Goal: Transaction & Acquisition: Purchase product/service

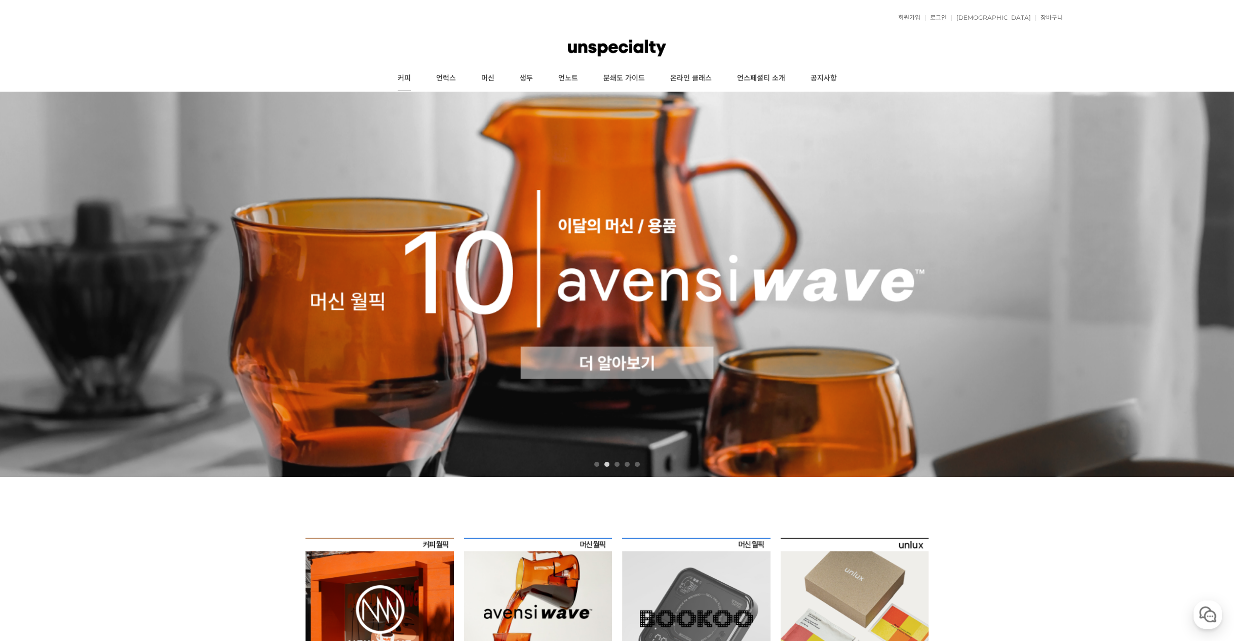
click at [399, 78] on link "커피" at bounding box center [404, 78] width 39 height 25
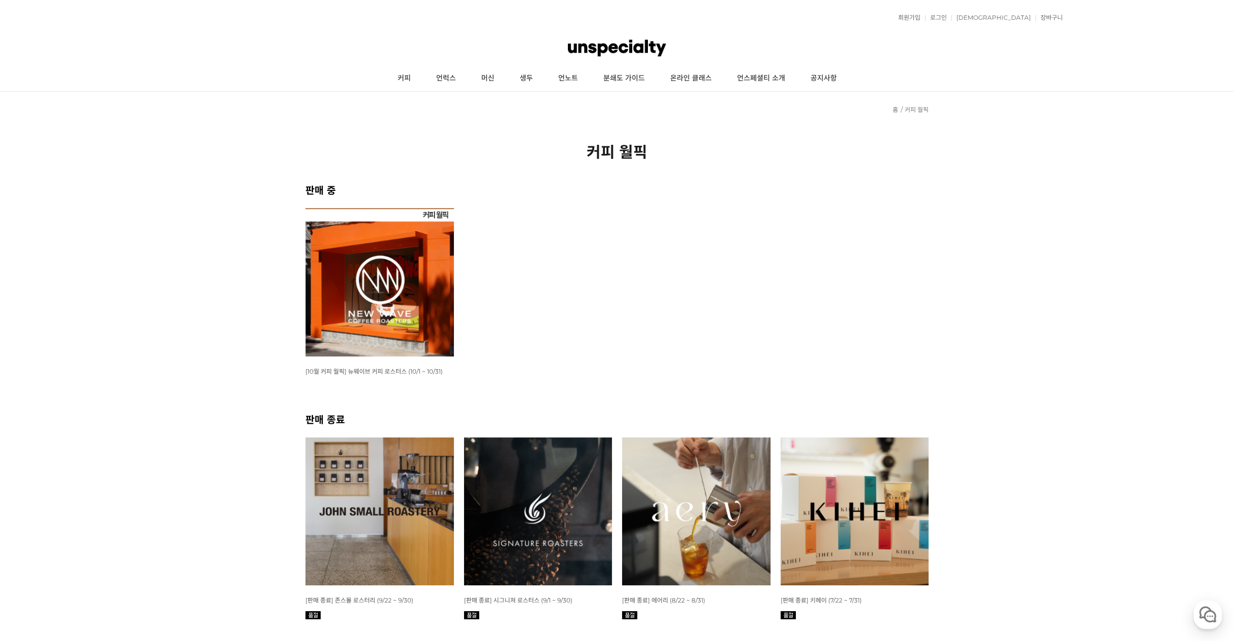
click at [399, 267] on img at bounding box center [380, 282] width 148 height 148
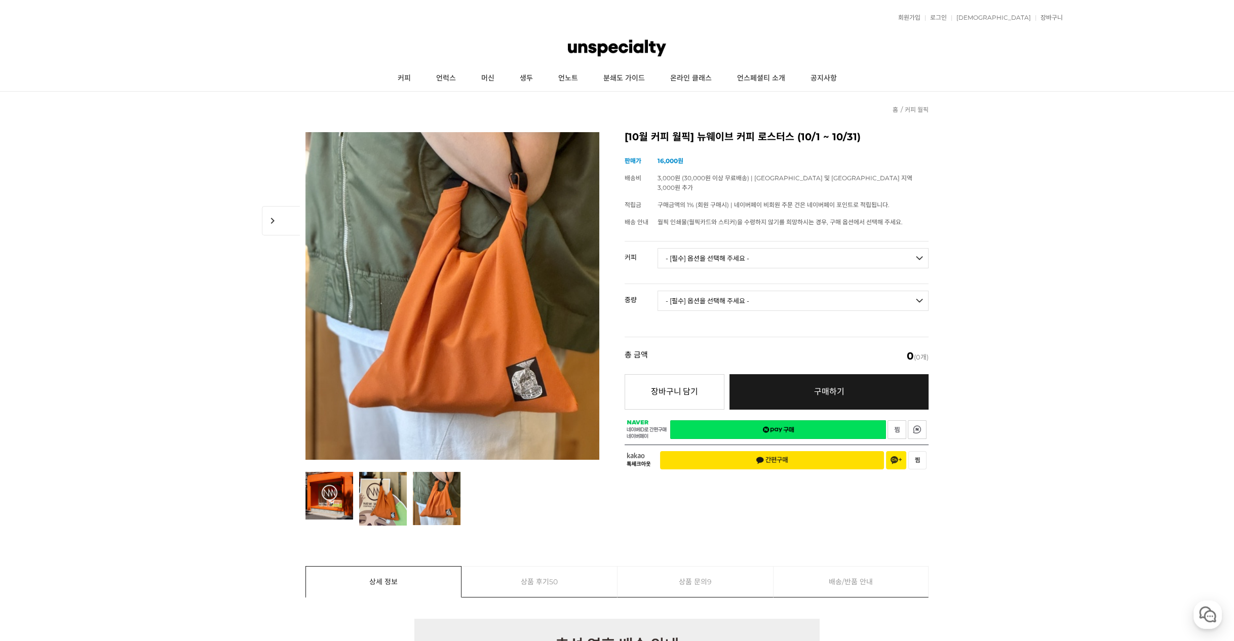
drag, startPoint x: 258, startPoint y: 118, endPoint x: 282, endPoint y: 132, distance: 27.9
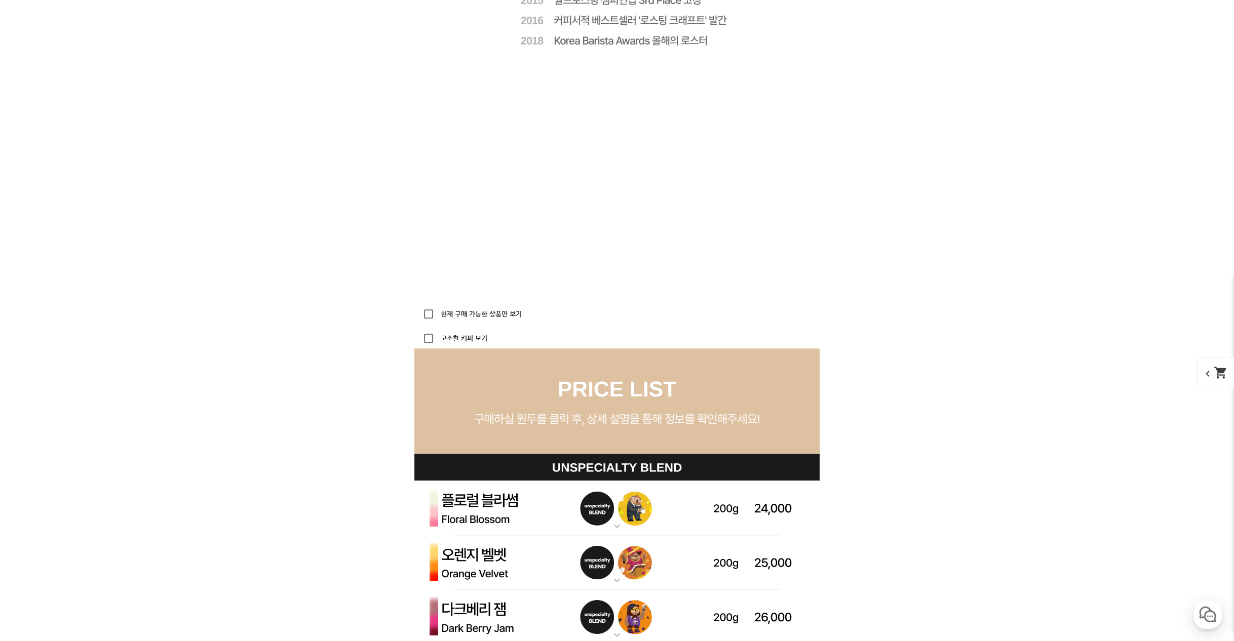
scroll to position [2736, 0]
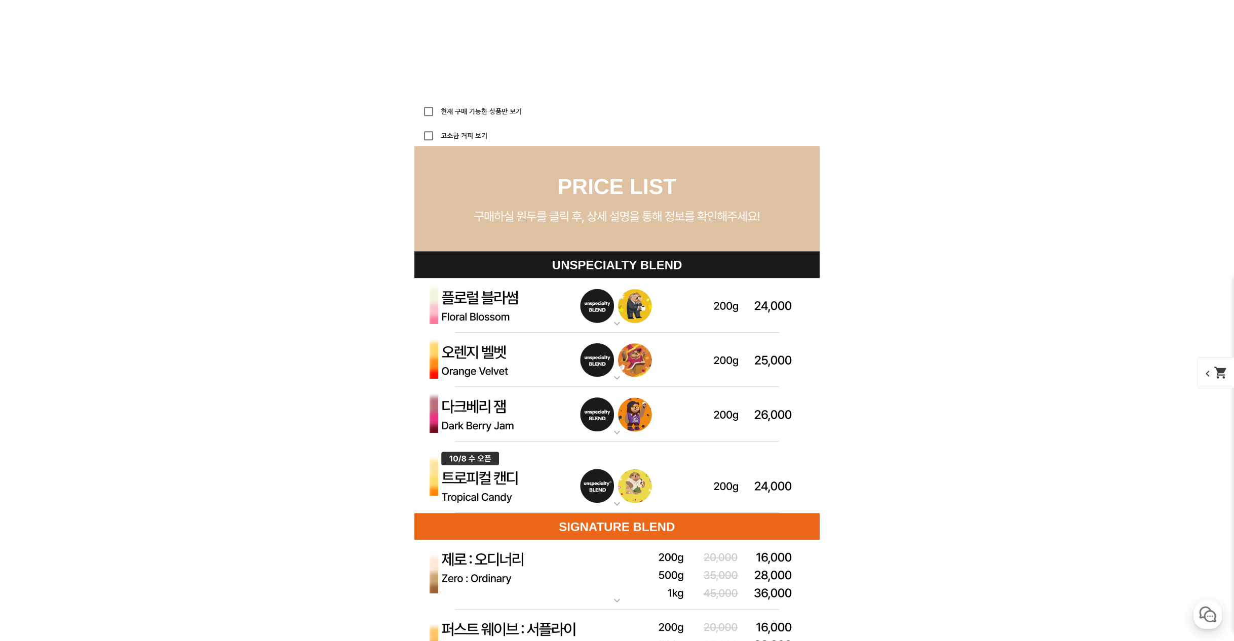
click at [480, 106] on div "현재 구매 가능한 상품만 보기" at bounding box center [469, 111] width 103 height 20
click at [436, 112] on input "현재 구매 가능한 상품만 보기" at bounding box center [428, 111] width 20 height 20
checkbox input "true"
click at [430, 135] on input "고소한 커피 보기" at bounding box center [428, 136] width 20 height 20
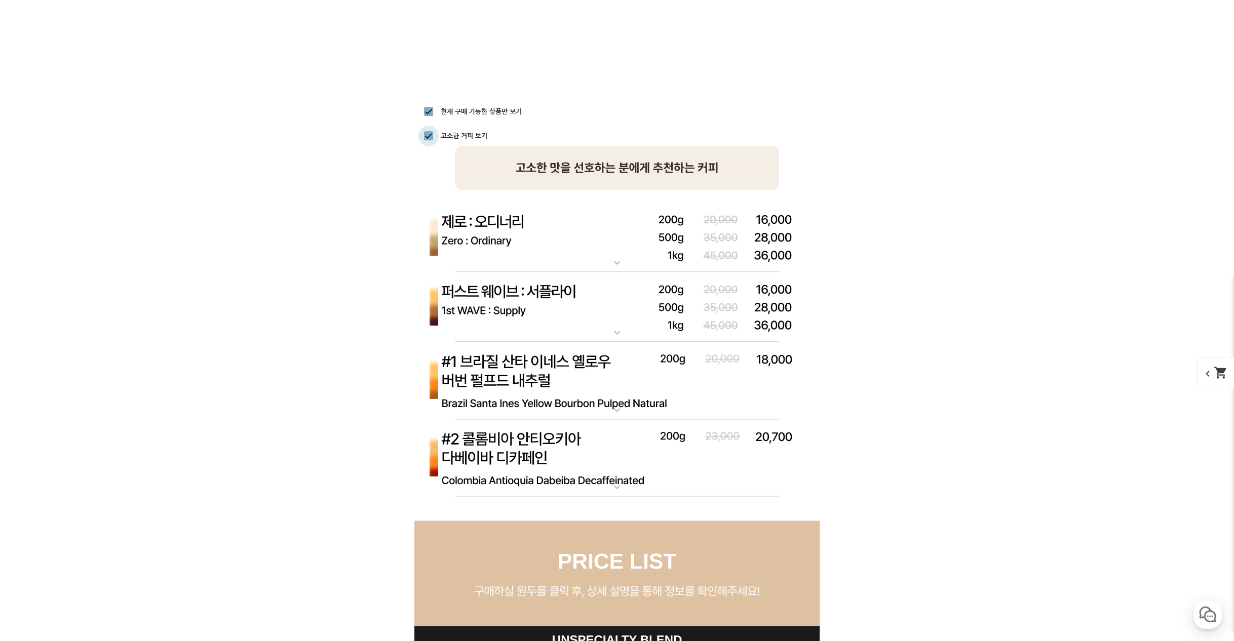
click at [430, 137] on input "고소한 커피 보기" at bounding box center [428, 136] width 20 height 20
checkbox input "false"
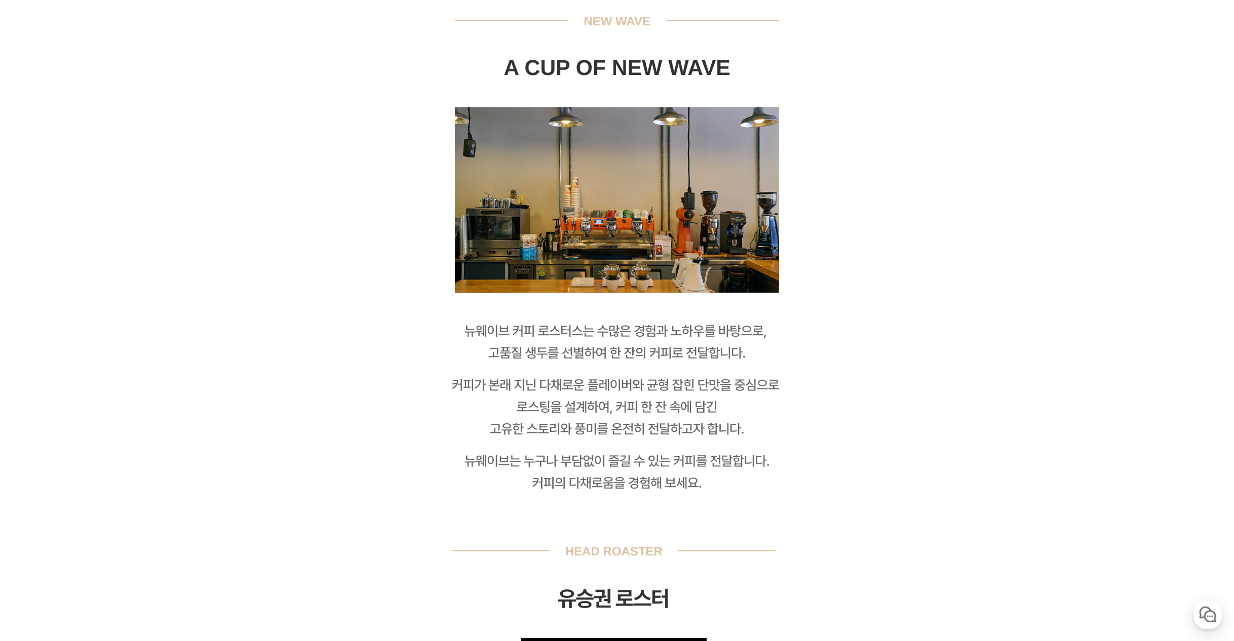
scroll to position [0, 0]
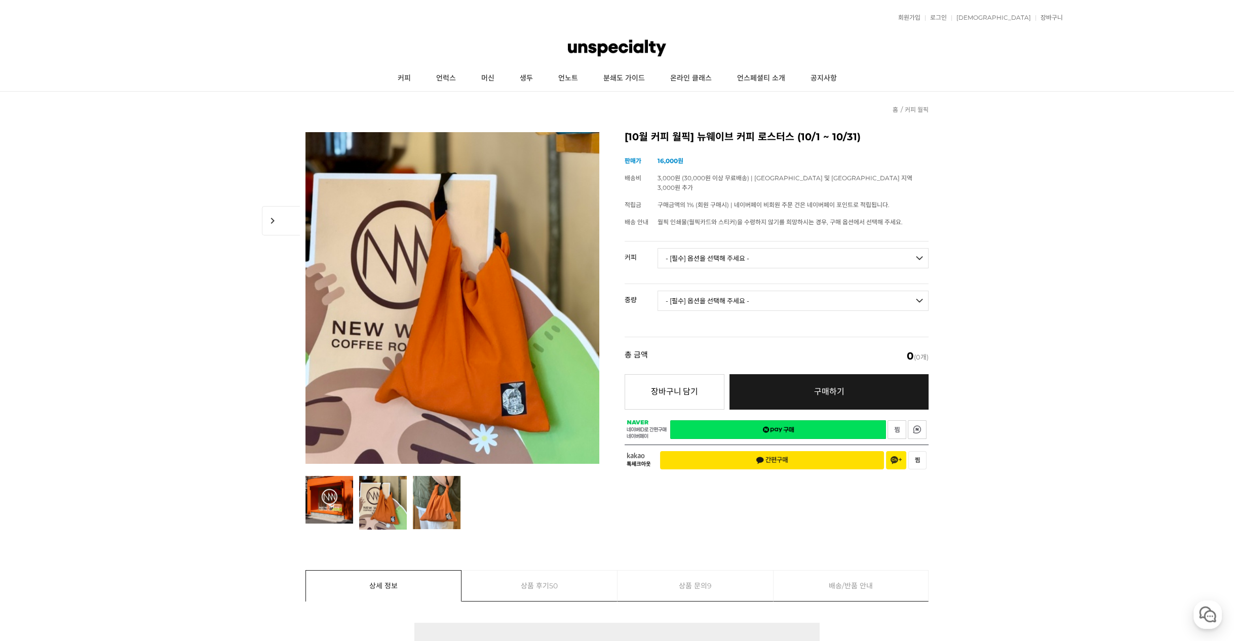
drag, startPoint x: 376, startPoint y: 334, endPoint x: 314, endPoint y: -59, distance: 397.6
drag, startPoint x: 692, startPoint y: 175, endPoint x: 808, endPoint y: 200, distance: 118.3
click at [826, 177] on tr "배송비 3,000원 (30,000원 이상 무료배송) | 제주도 및 도서산간 지역 3,000원 추가" at bounding box center [777, 183] width 304 height 27
click at [774, 218] on td "월픽 인쇄물(월픽카드와 스티커)을 수령하지 않기를 희망하시는 경우, 구매 옵션에서 선택해 주세요." at bounding box center [793, 222] width 271 height 17
drag, startPoint x: 664, startPoint y: 191, endPoint x: 803, endPoint y: 205, distance: 139.5
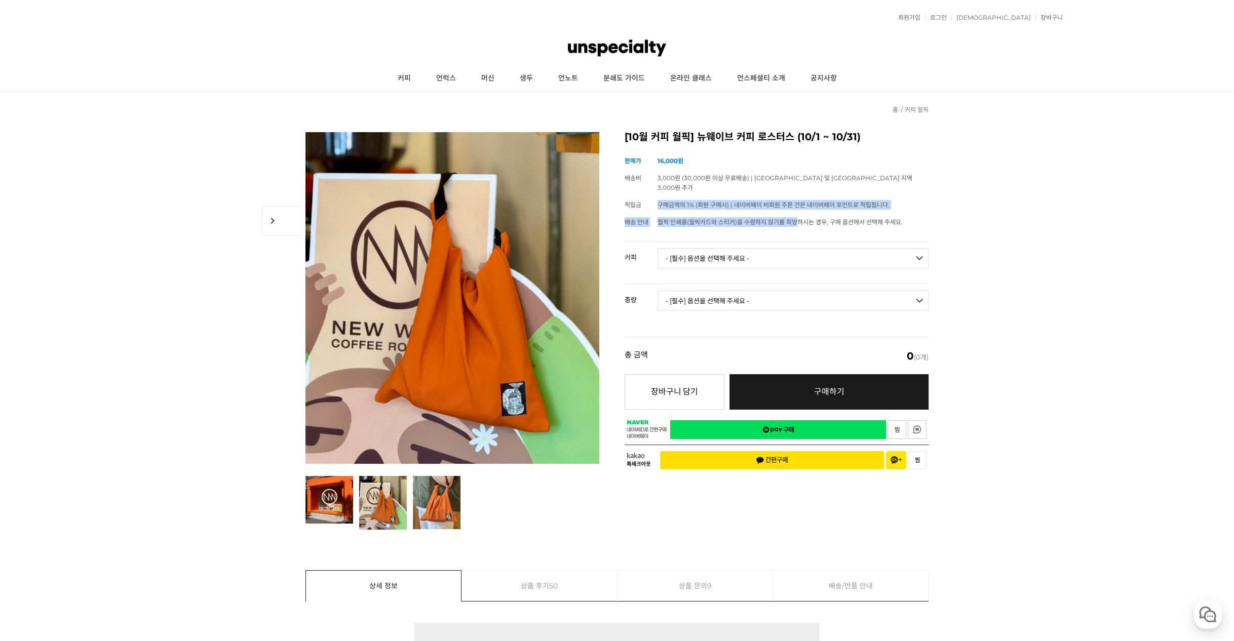
click at [803, 205] on tbody "상품명 [10월 커피 월픽] 뉴웨이브 커피 로스터스 (10/1 ~ 10/31) 판매가 16,000원 배송비 3,000원 (30,000원 이상 …" at bounding box center [777, 192] width 304 height 79
click at [772, 222] on div "[10월 커피 월픽] 뉴웨이브 커피 로스터스 (10/1 ~ 10/31) (해외배송 가능 상품) chevron_right 기본 정보 상품명 [1…" at bounding box center [777, 304] width 304 height 345
drag, startPoint x: 786, startPoint y: 175, endPoint x: 834, endPoint y: 181, distance: 48.5
click at [825, 179] on span "3,000원 (30,000원 이상 무료배송) | [GEOGRAPHIC_DATA] 및 [GEOGRAPHIC_DATA] 지역 3,000원 추가" at bounding box center [785, 182] width 255 height 17
click at [794, 218] on span "월픽 인쇄물(월픽카드와 스티커)을 수령하지 않기를 희망하시는 경우, 구매 옵션에서 선택해 주세요." at bounding box center [780, 222] width 245 height 8
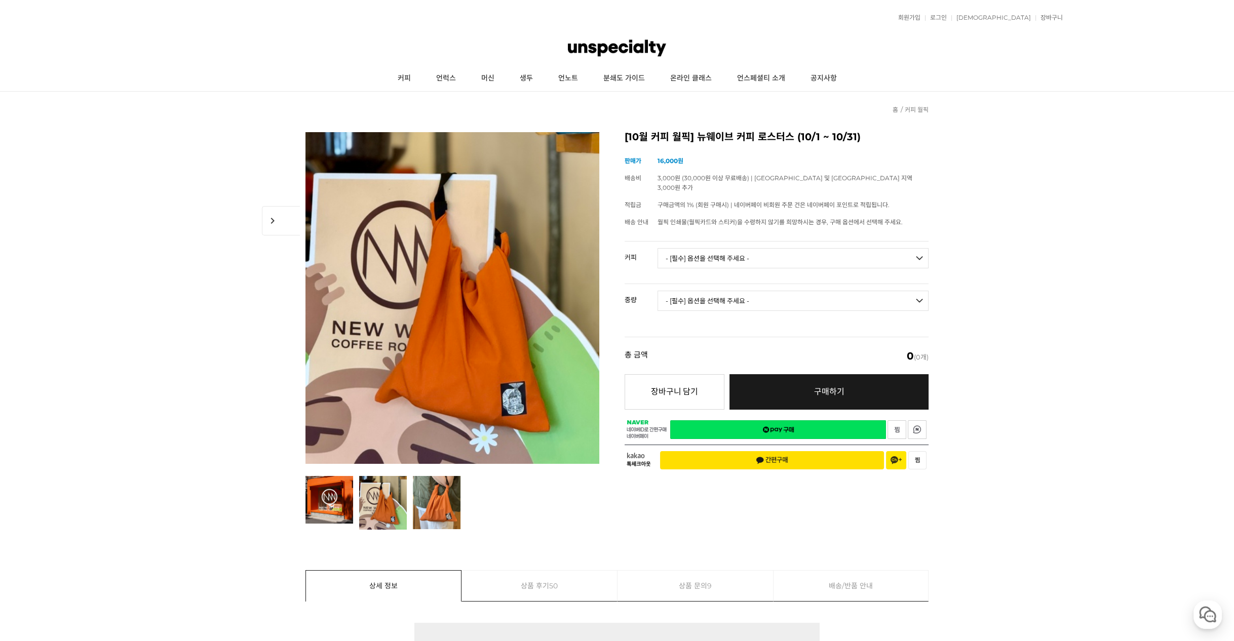
click at [577, 62] on img at bounding box center [617, 48] width 98 height 30
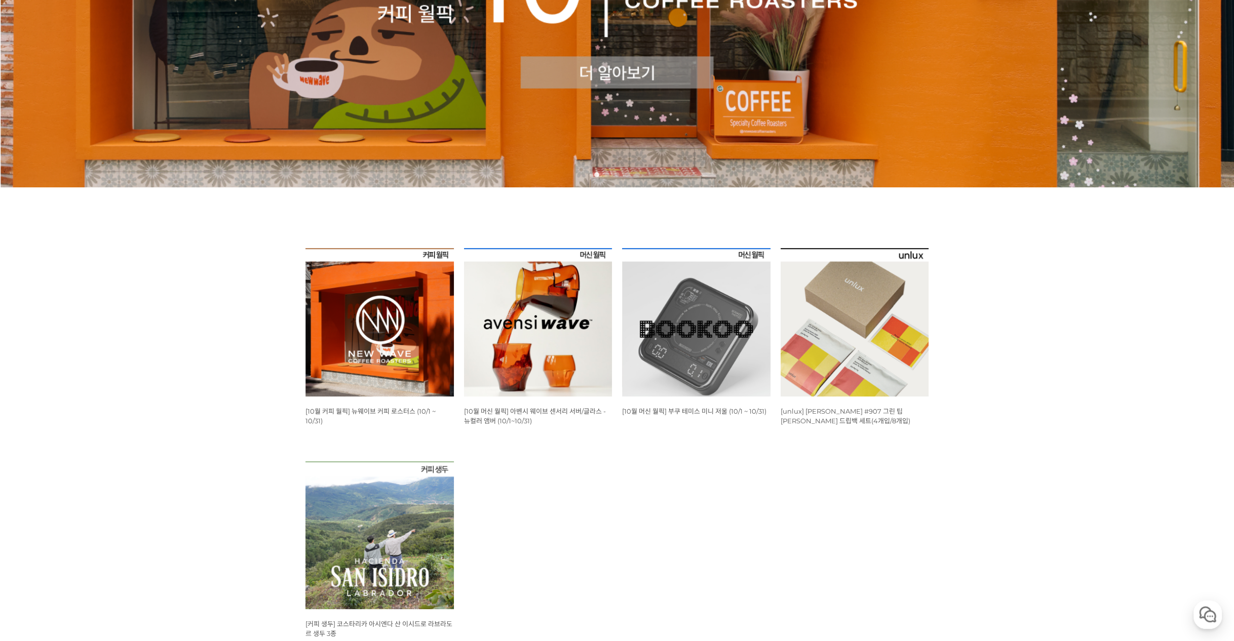
scroll to position [455, 0]
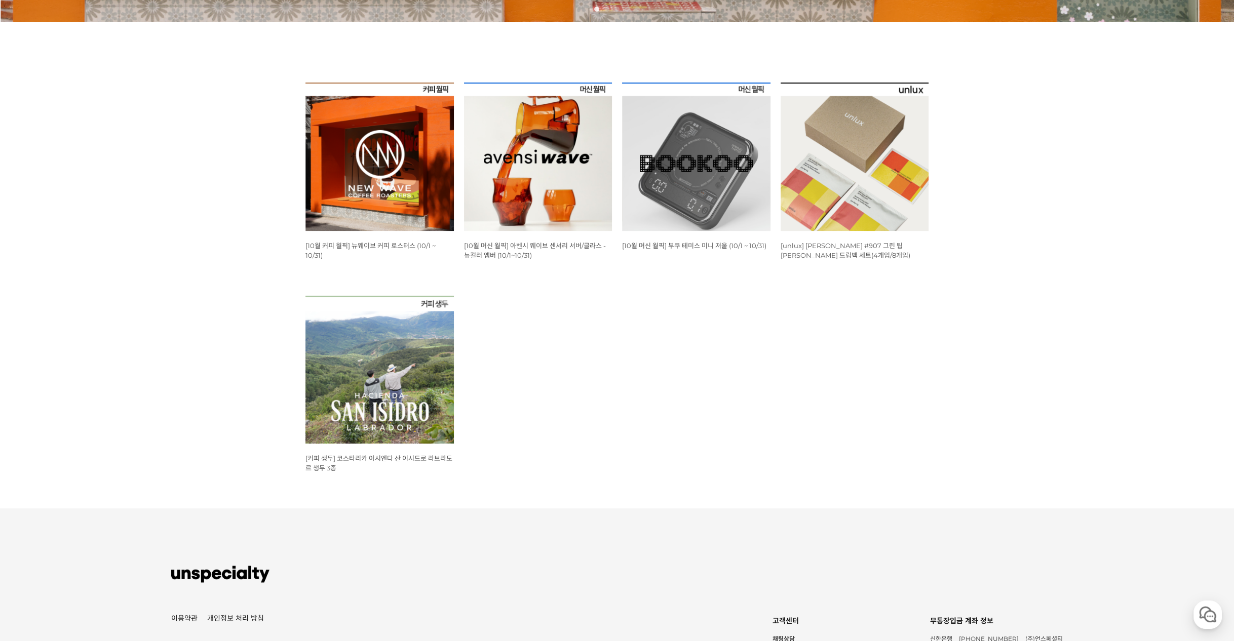
click at [372, 163] on img at bounding box center [380, 157] width 148 height 148
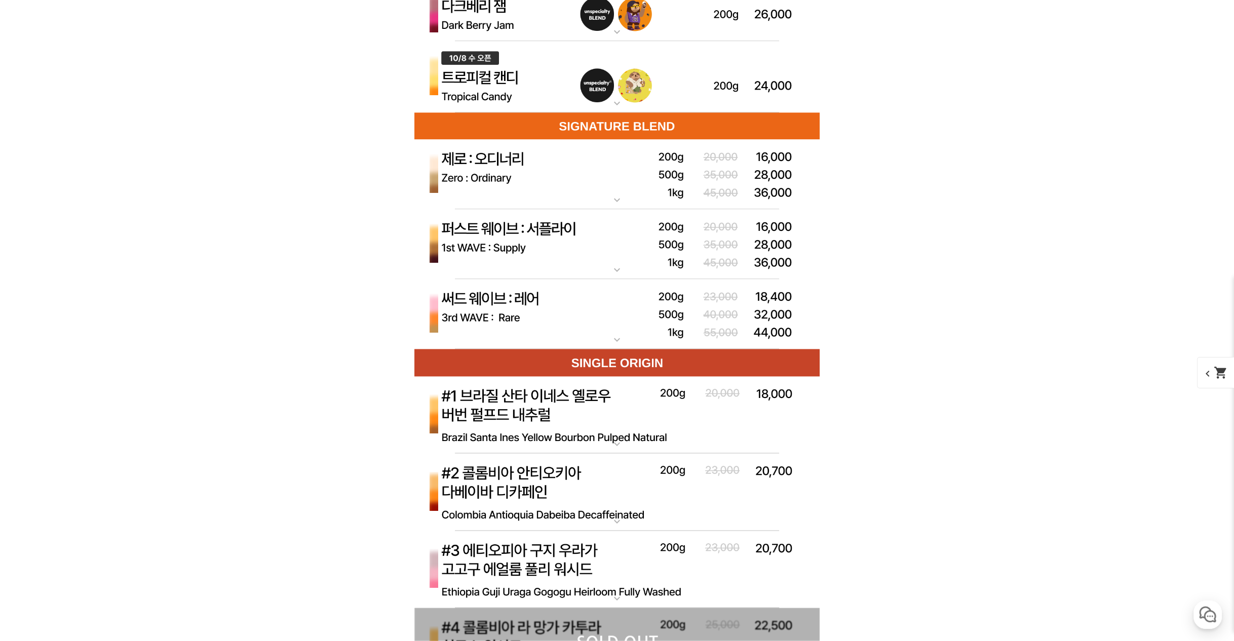
scroll to position [3344, 0]
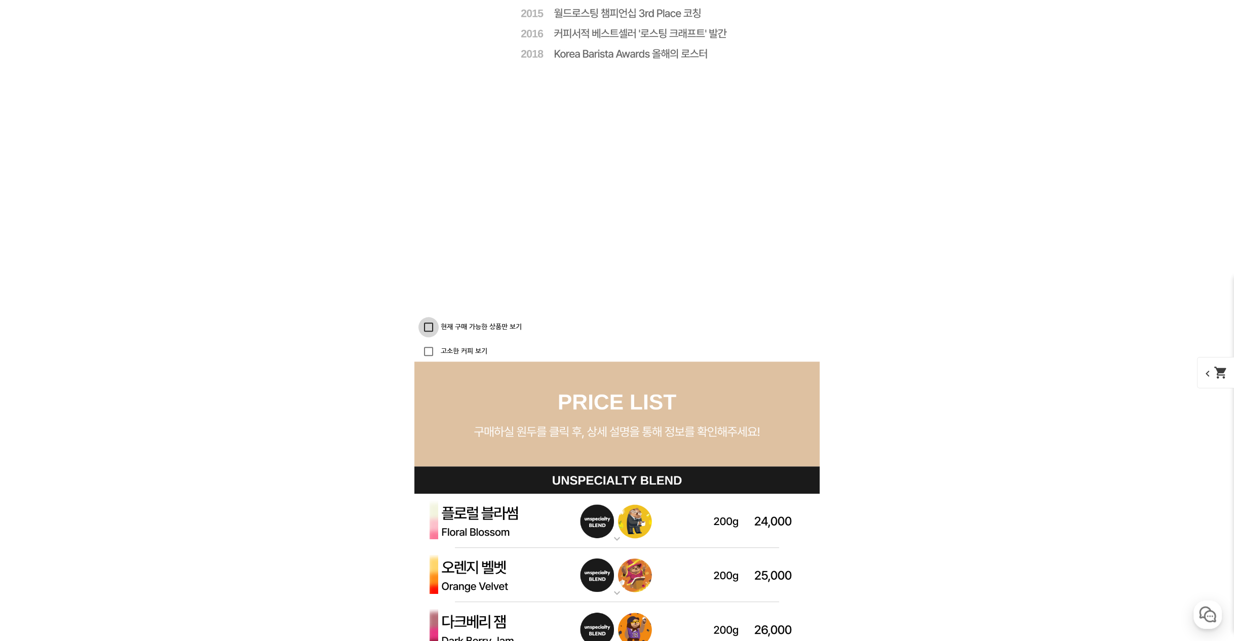
click at [431, 326] on input "현재 구매 가능한 상품만 보기" at bounding box center [428, 327] width 20 height 20
checkbox input "true"
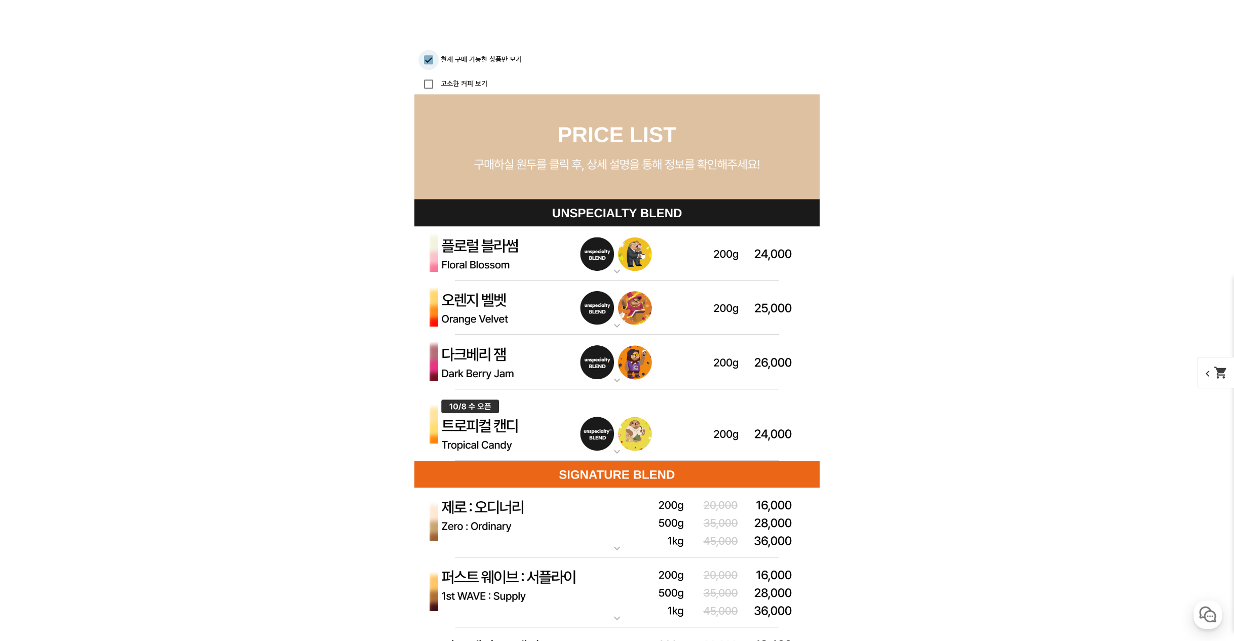
scroll to position [2787, 0]
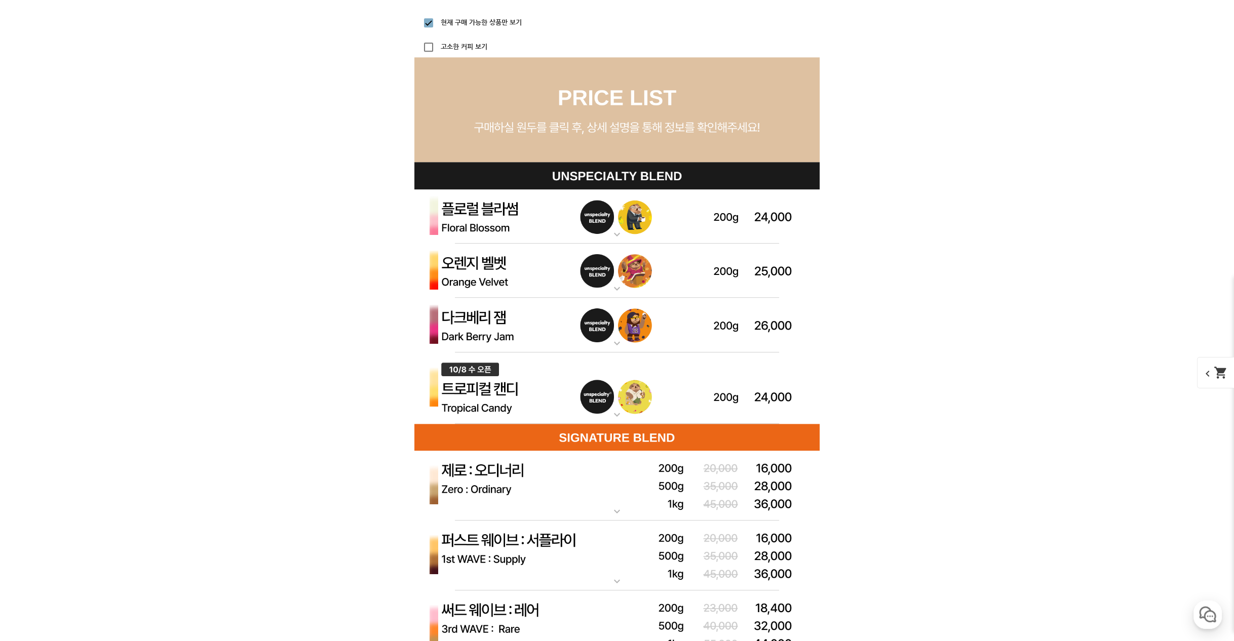
click at [613, 231] on mat-icon "expand_more" at bounding box center [617, 235] width 20 height 12
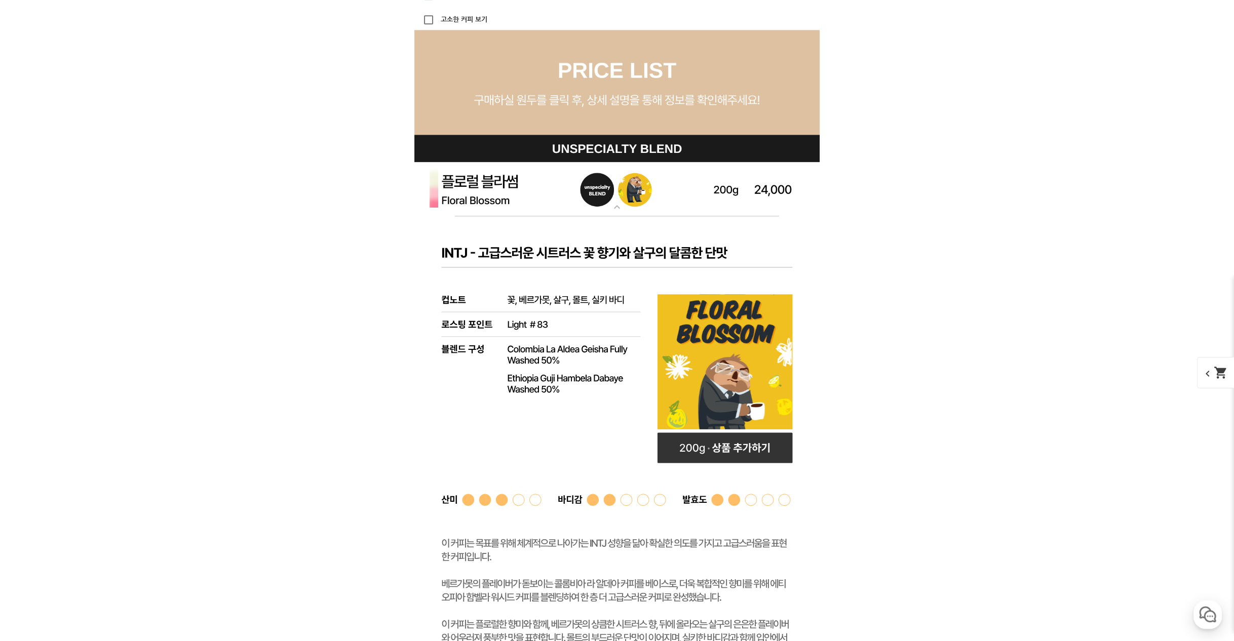
scroll to position [2837, 0]
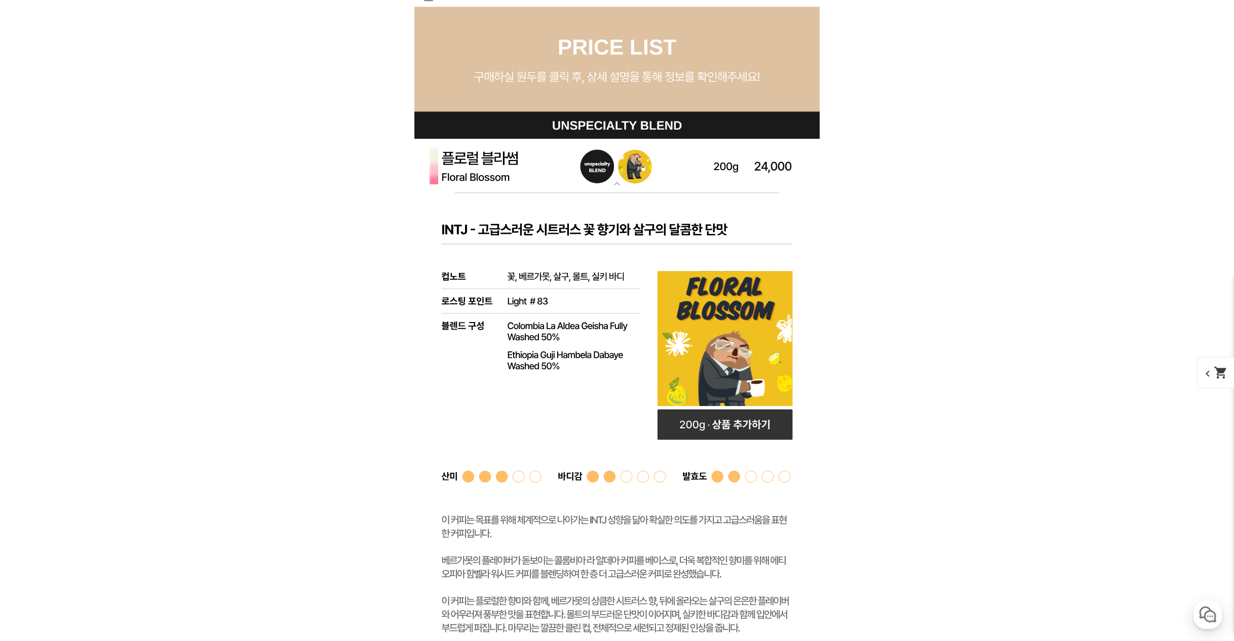
click at [692, 174] on img at bounding box center [616, 166] width 405 height 55
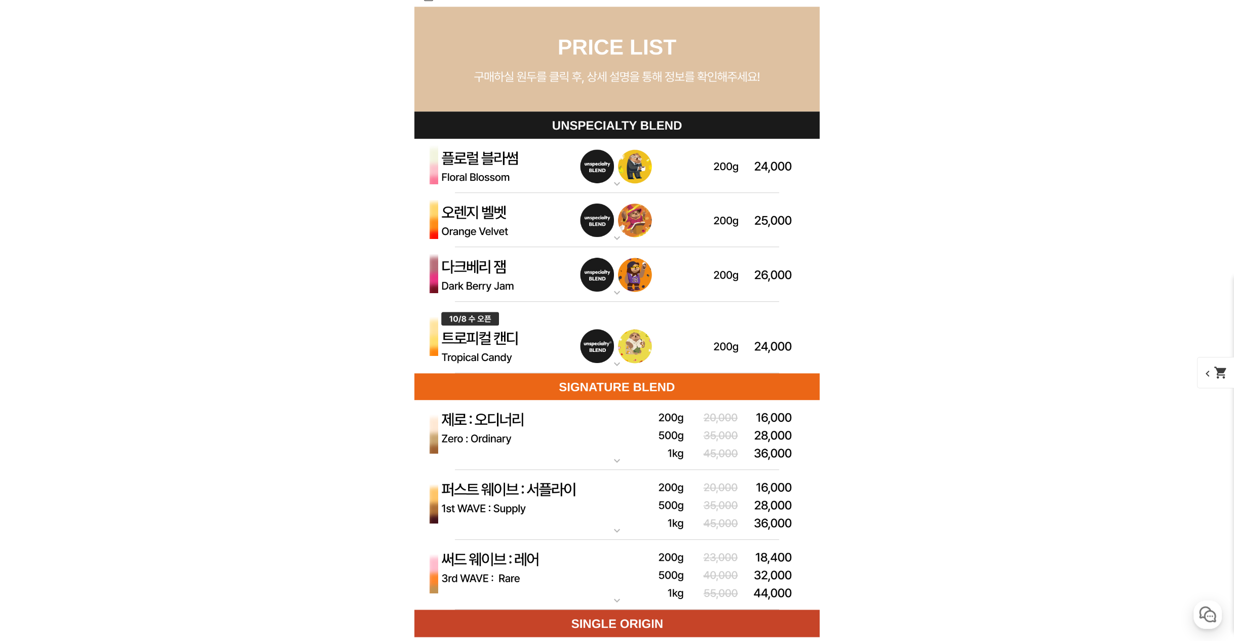
drag, startPoint x: 326, startPoint y: 223, endPoint x: 320, endPoint y: 225, distance: 6.4
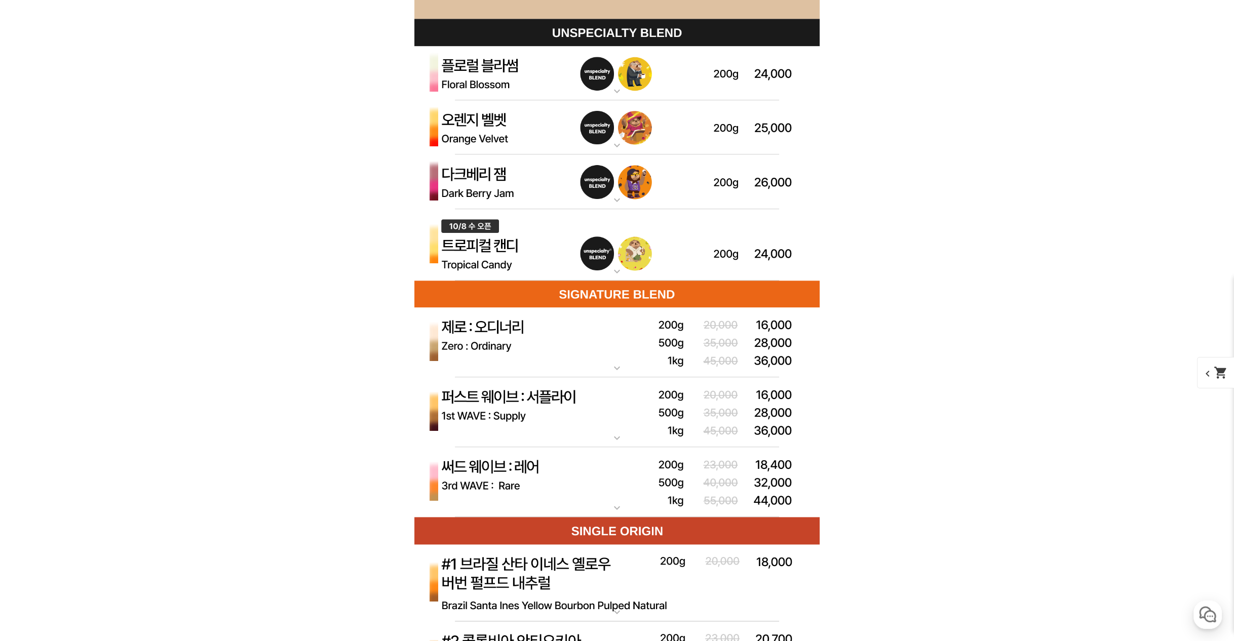
scroll to position [2939, 0]
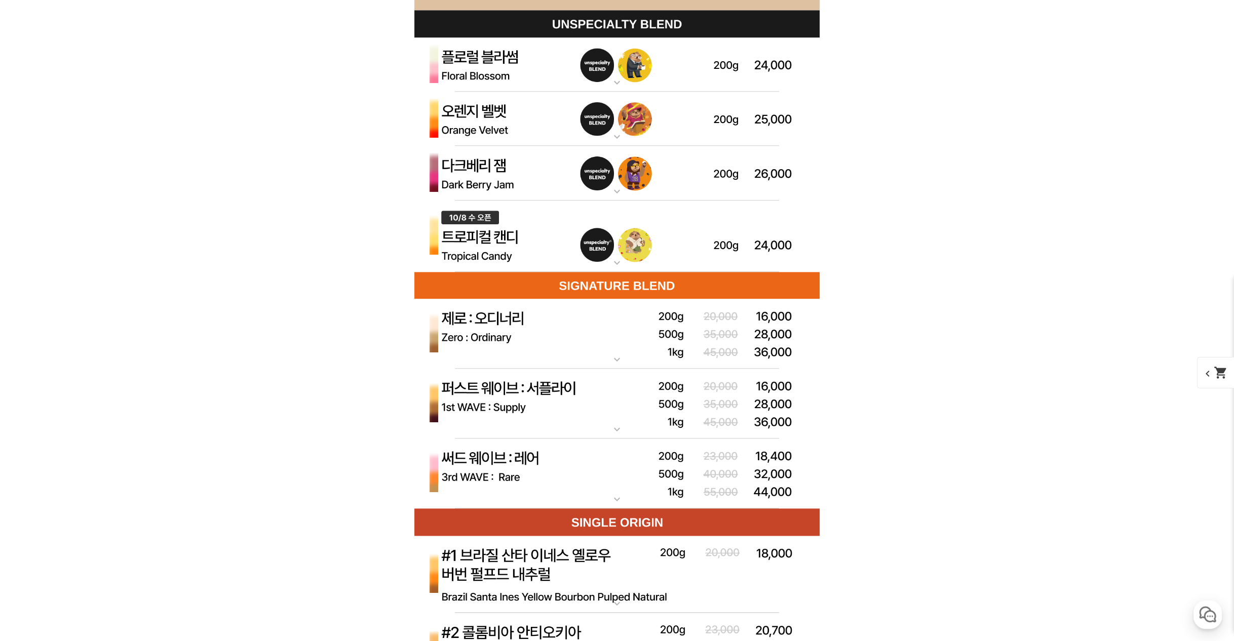
click at [553, 251] on img at bounding box center [616, 237] width 405 height 72
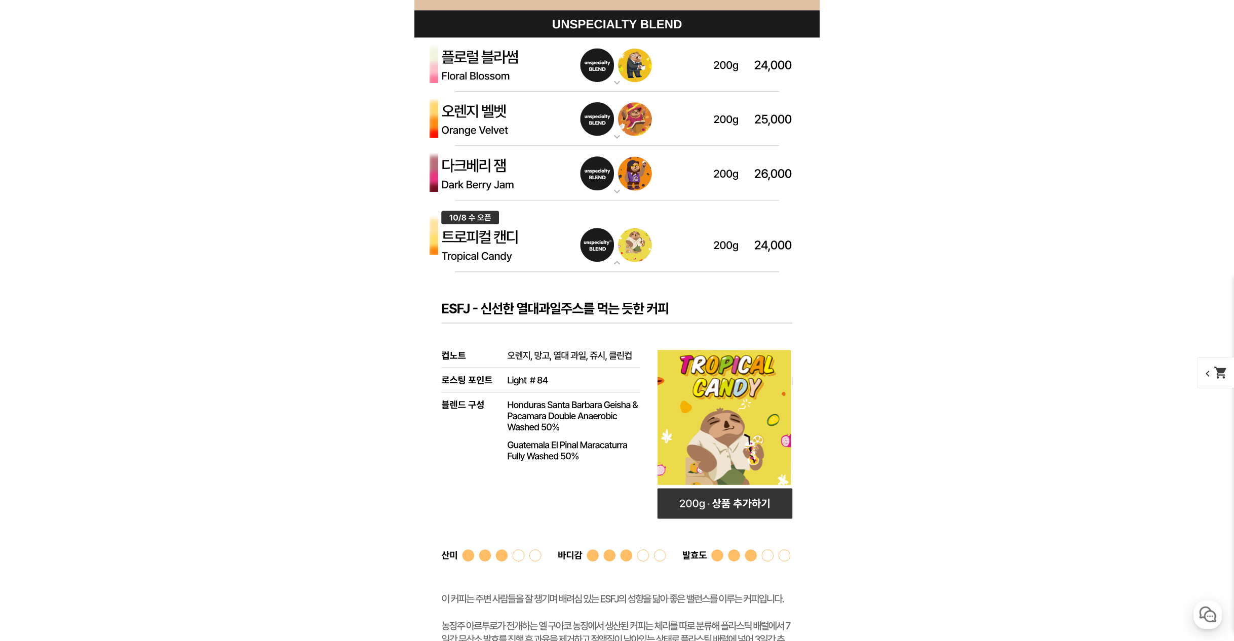
click at [554, 253] on img at bounding box center [616, 237] width 405 height 72
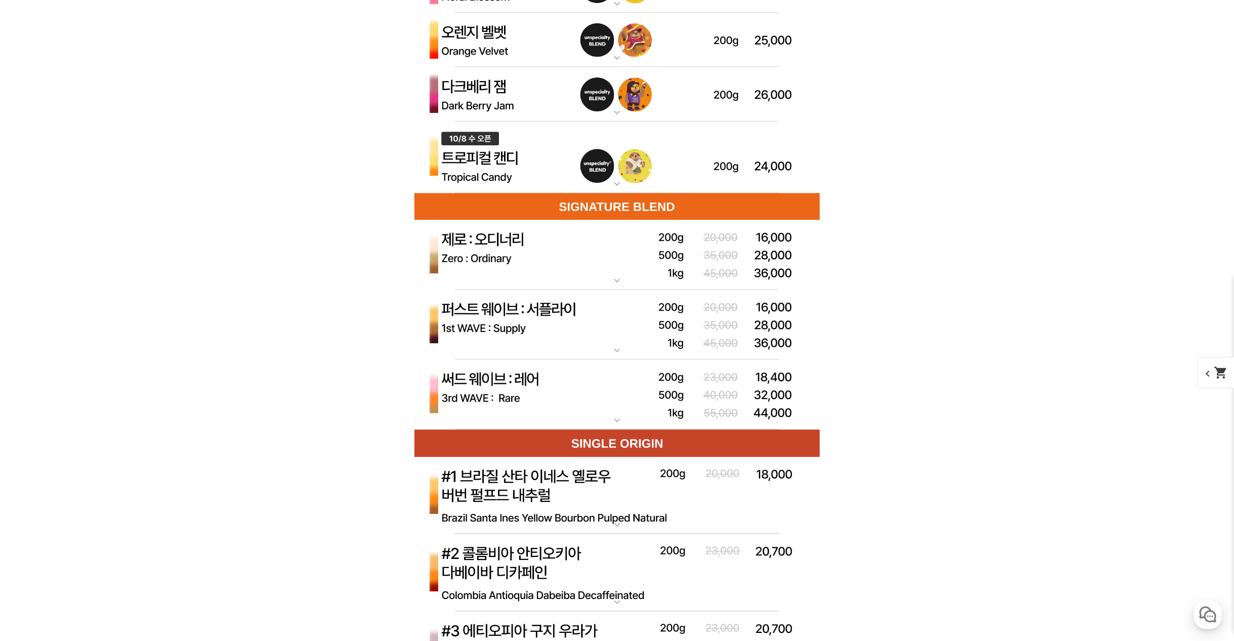
scroll to position [3040, 0]
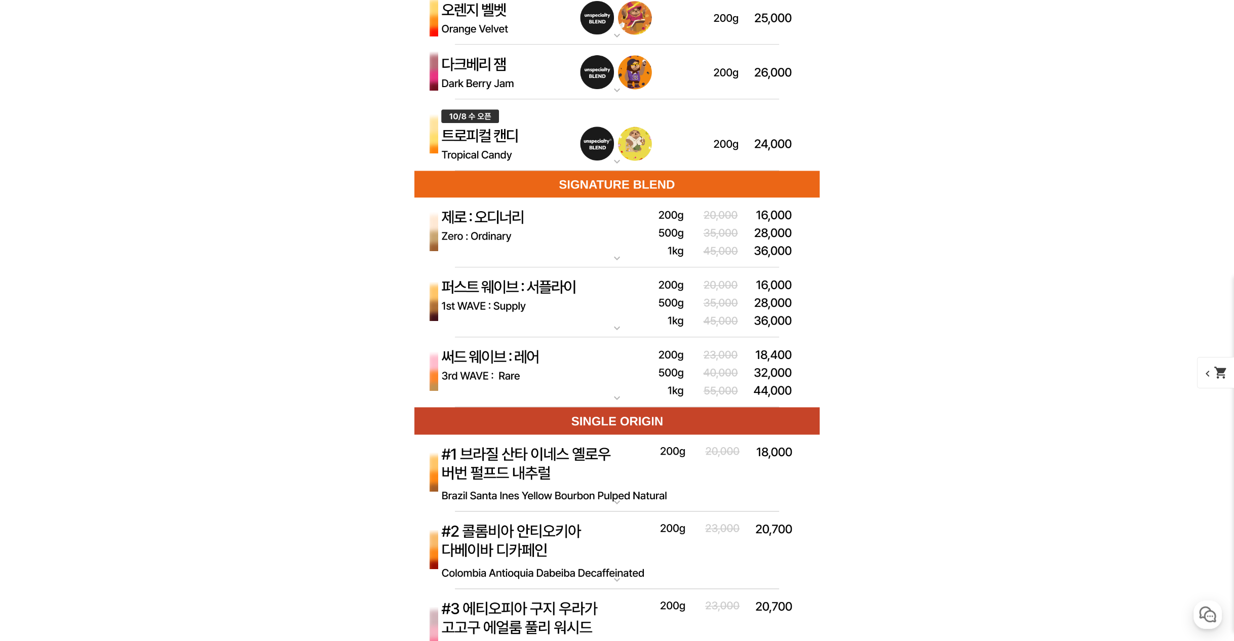
click at [634, 365] on img at bounding box center [616, 372] width 405 height 70
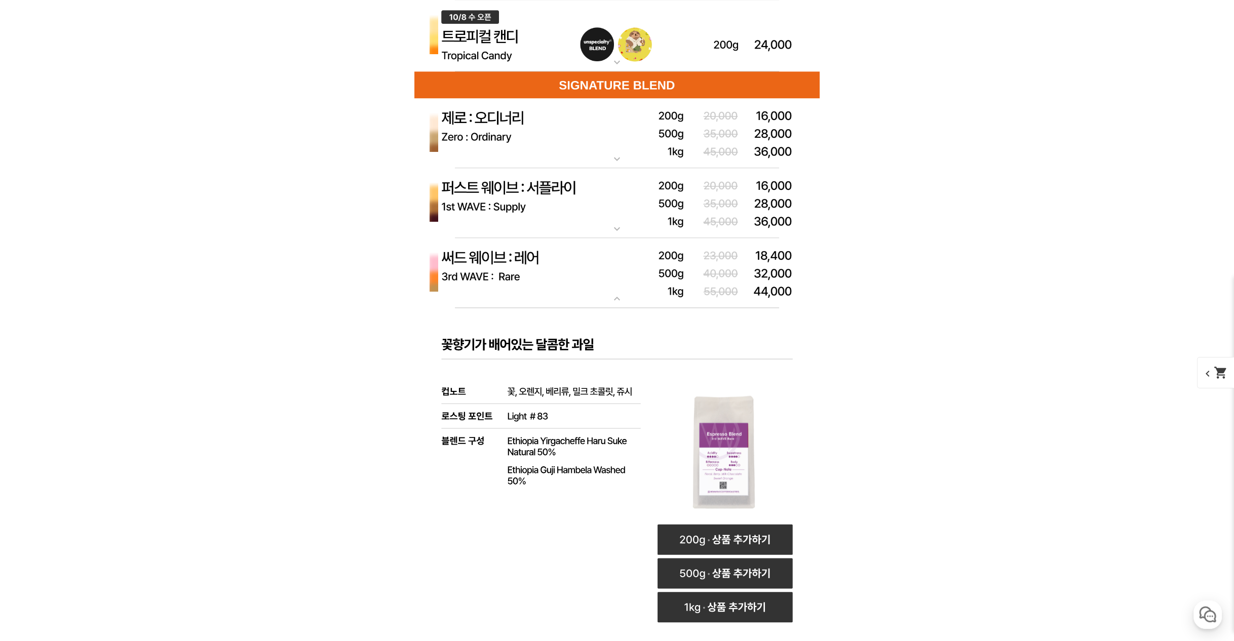
scroll to position [3192, 0]
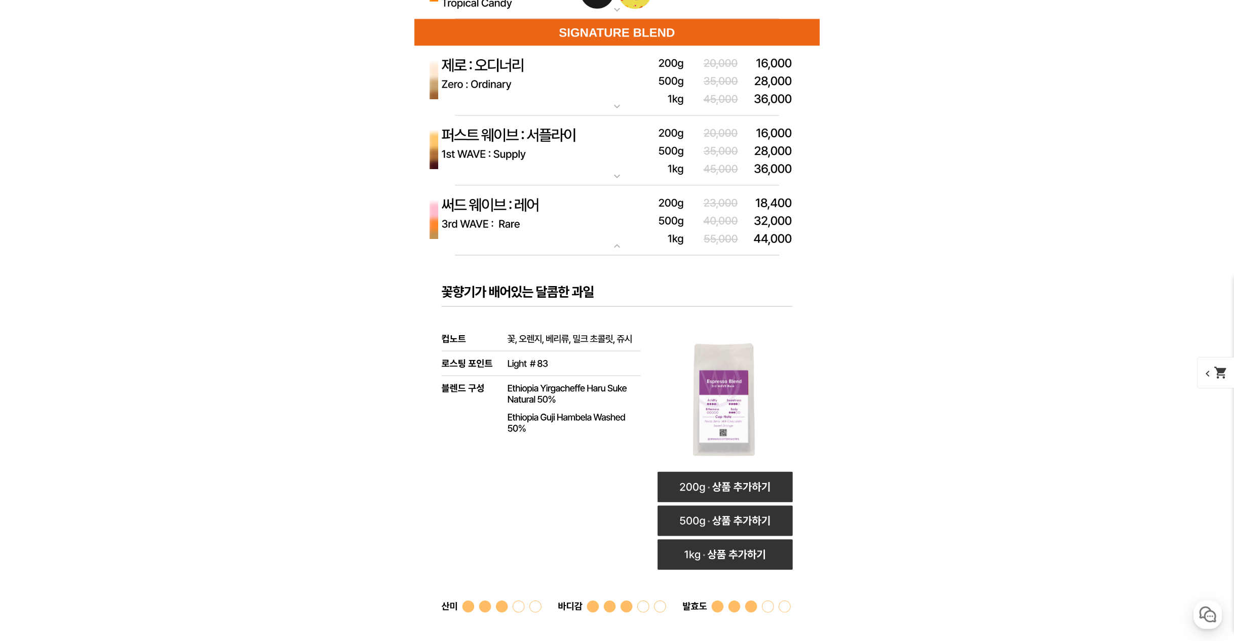
click at [616, 158] on img at bounding box center [616, 151] width 405 height 70
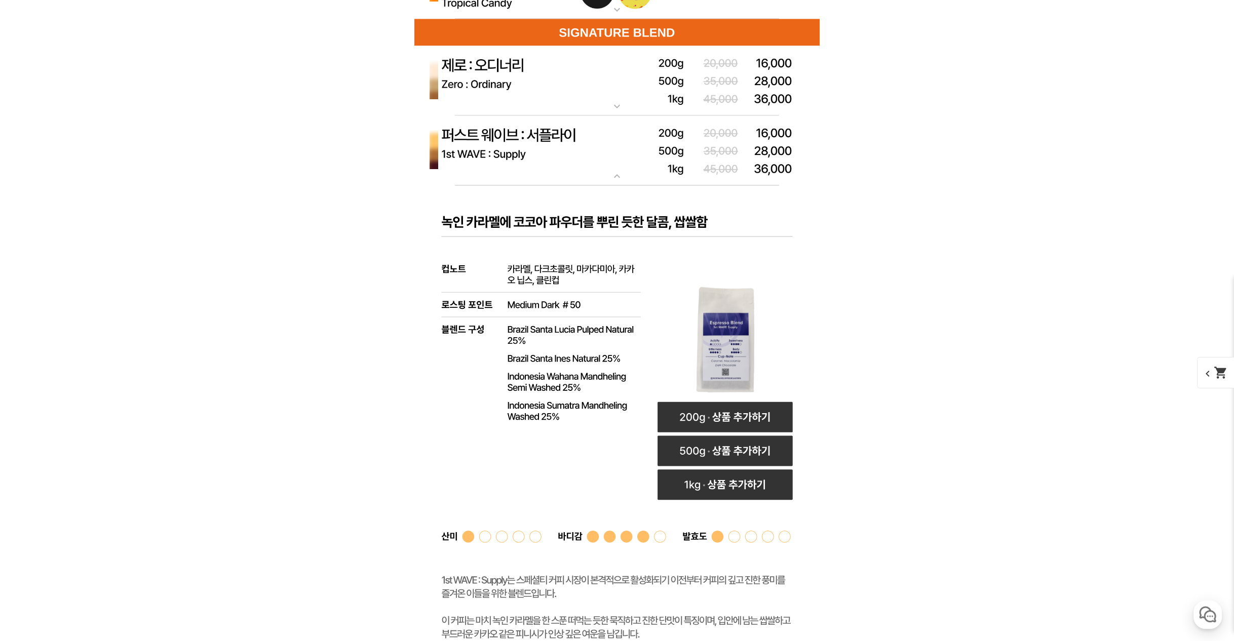
click at [618, 85] on img at bounding box center [616, 81] width 405 height 70
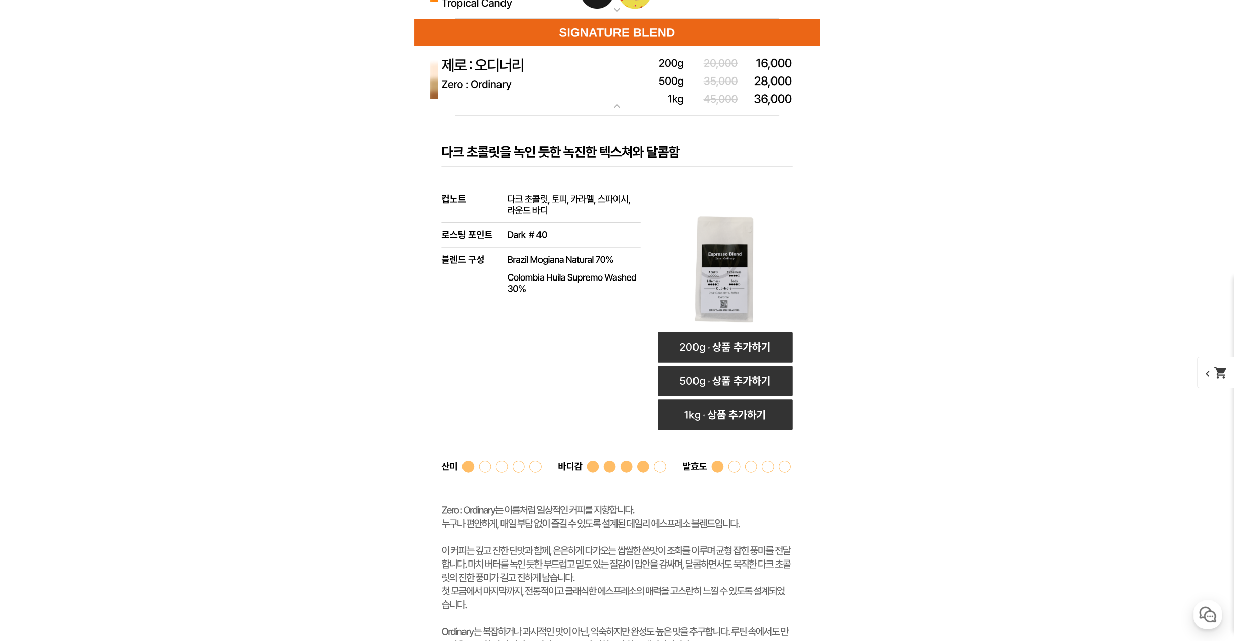
click at [612, 91] on img at bounding box center [616, 81] width 405 height 70
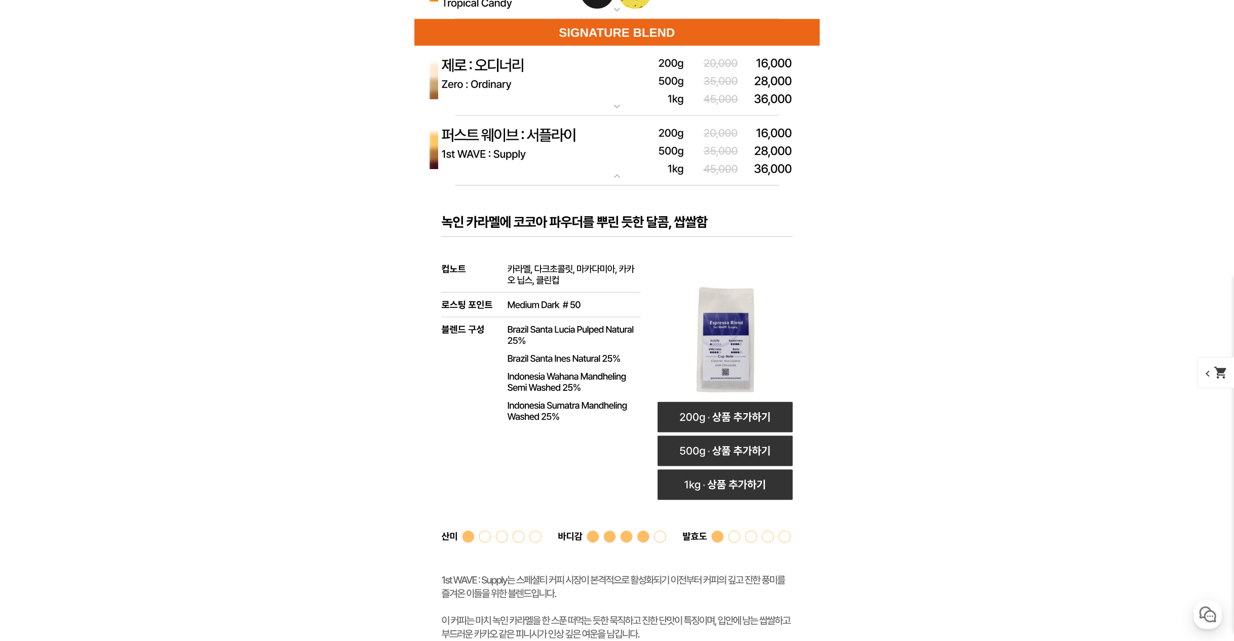
click at [587, 153] on img at bounding box center [616, 151] width 405 height 70
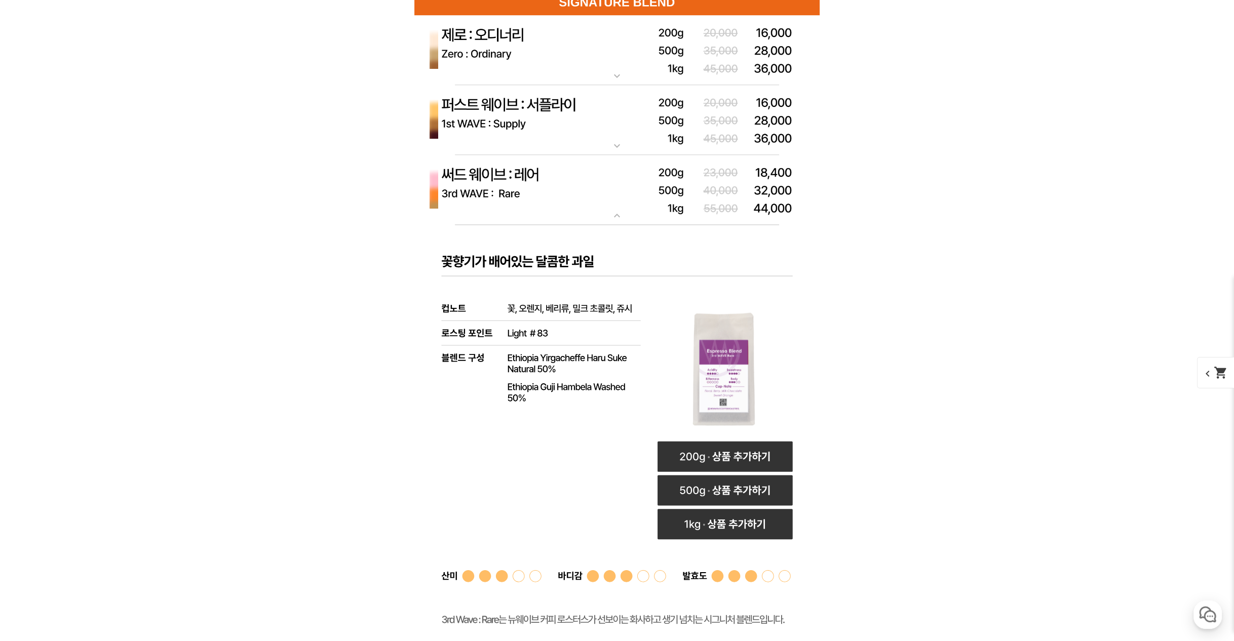
scroll to position [3293, 0]
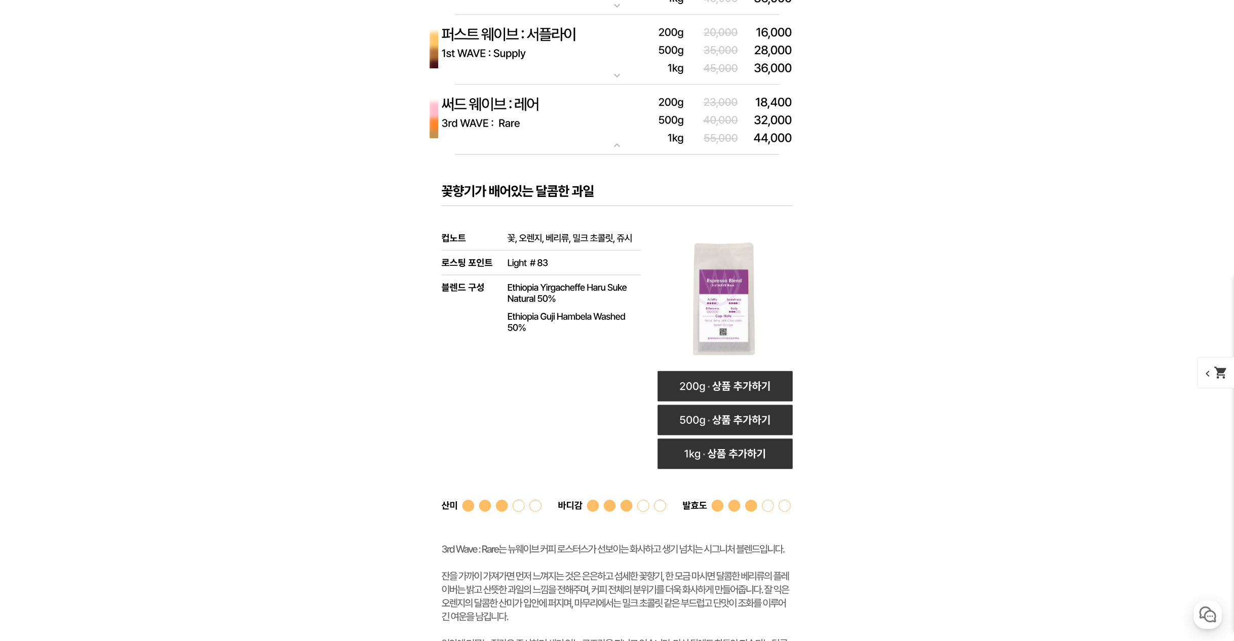
click at [591, 144] on img at bounding box center [616, 120] width 405 height 70
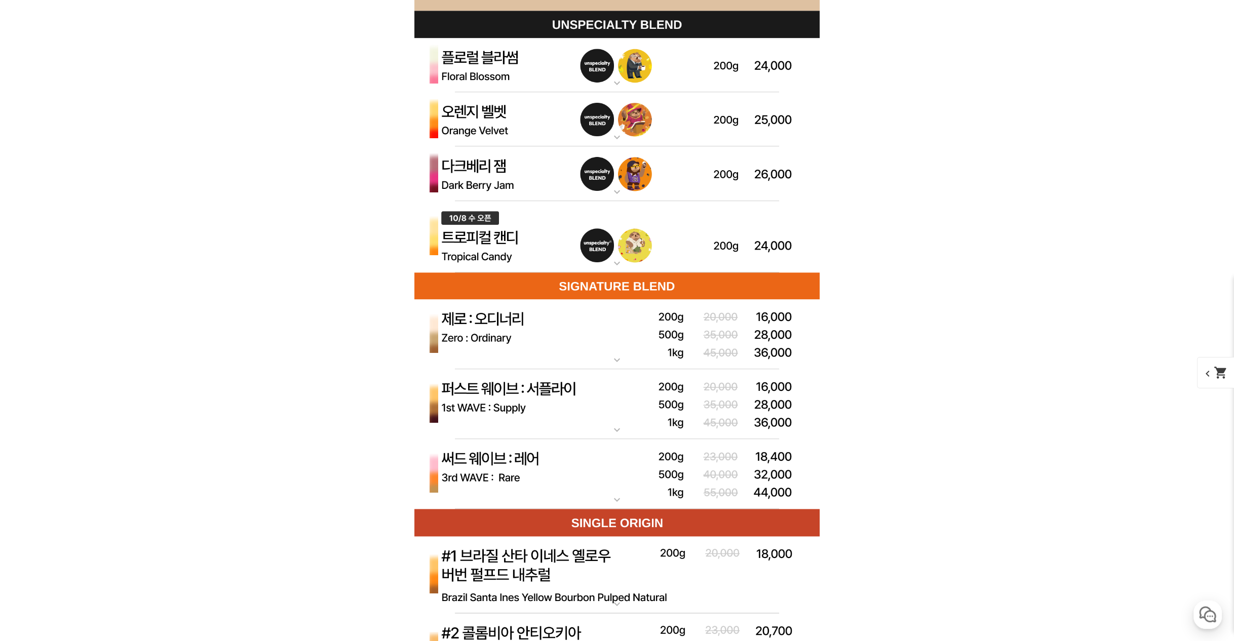
scroll to position [2939, 0]
drag, startPoint x: 655, startPoint y: 464, endPoint x: 640, endPoint y: 459, distance: 15.7
click at [655, 466] on img at bounding box center [616, 474] width 405 height 70
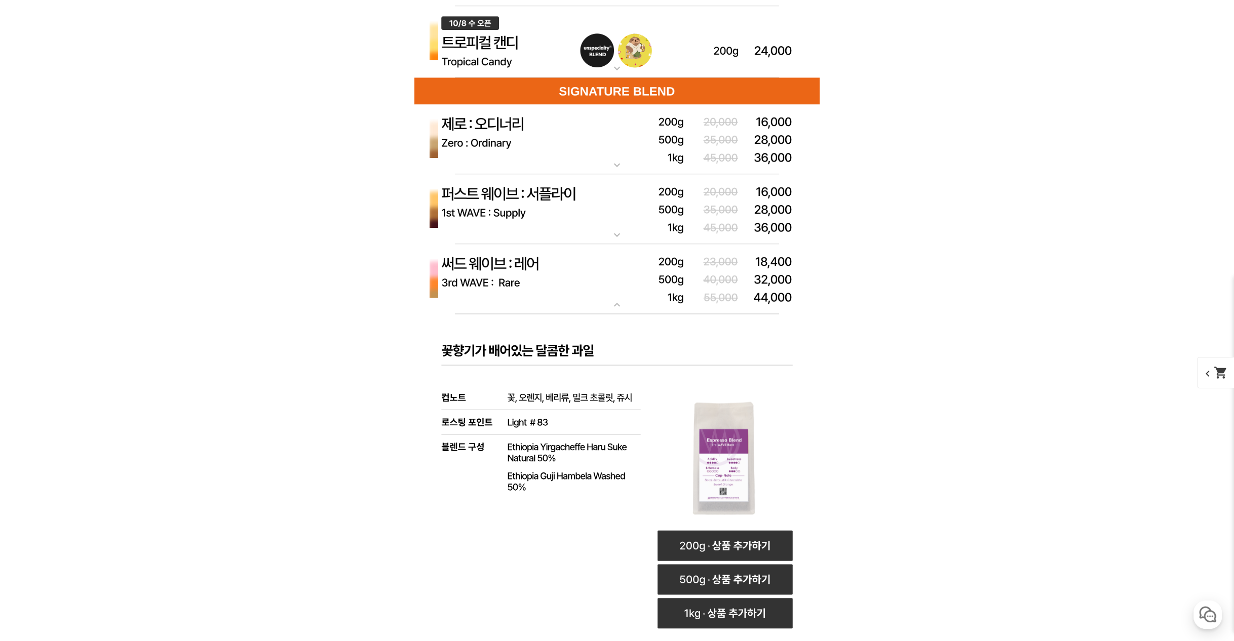
scroll to position [3141, 0]
